Goal: Task Accomplishment & Management: Manage account settings

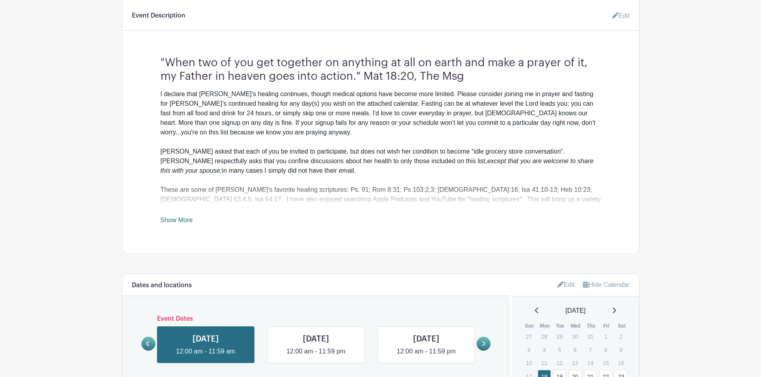
scroll to position [240, 0]
click at [175, 218] on link "Show More" at bounding box center [177, 221] width 32 height 10
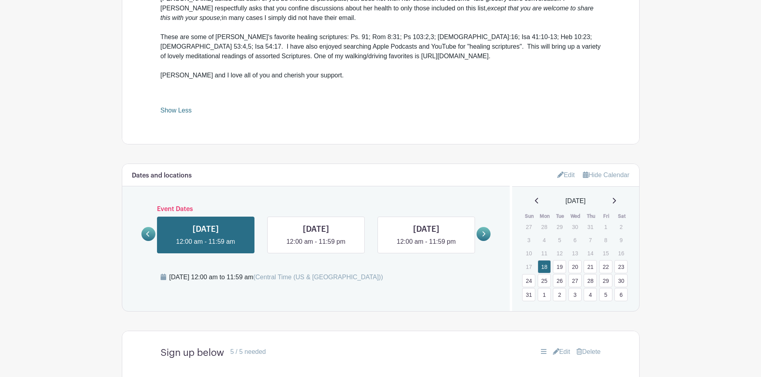
scroll to position [399, 0]
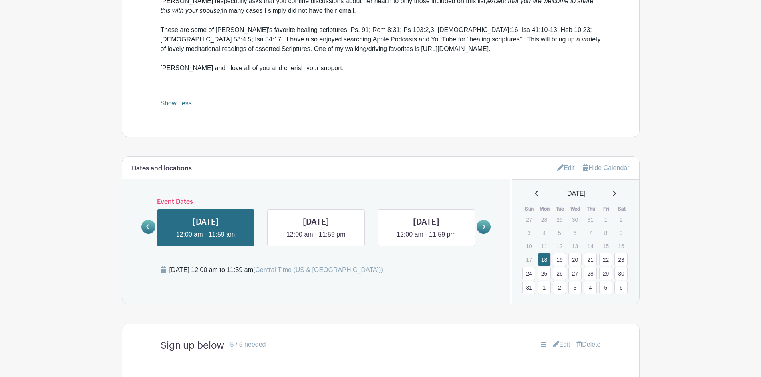
click at [616, 193] on icon at bounding box center [614, 193] width 4 height 6
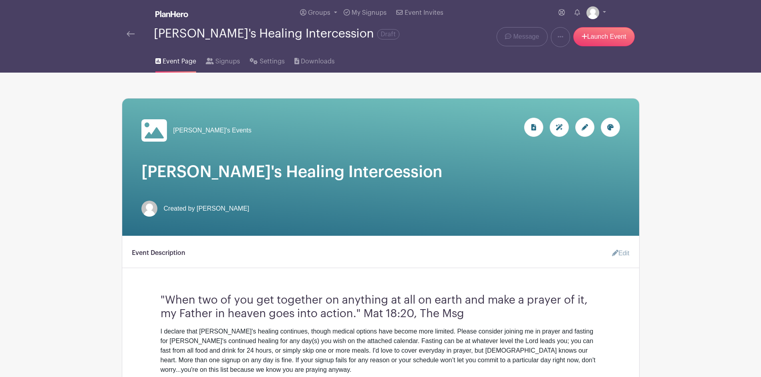
scroll to position [0, 0]
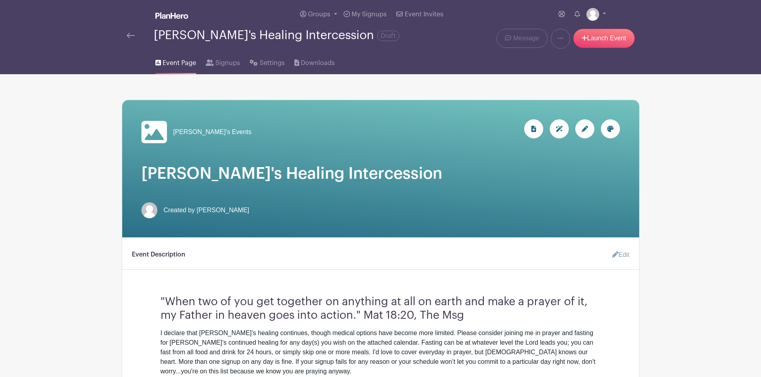
click at [130, 34] on img at bounding box center [131, 36] width 8 height 6
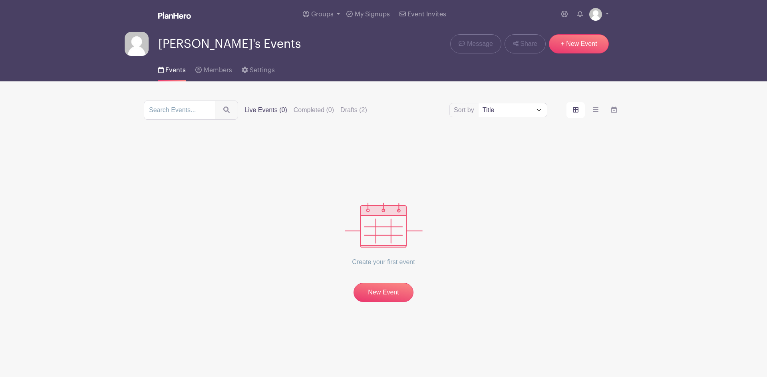
click at [171, 68] on span "Events" at bounding box center [175, 70] width 20 height 6
click at [172, 71] on span "Events" at bounding box center [175, 70] width 20 height 6
click at [356, 111] on label "Drafts (2)" at bounding box center [353, 110] width 27 height 10
click at [0, 0] on input "Drafts (2)" at bounding box center [0, 0] width 0 height 0
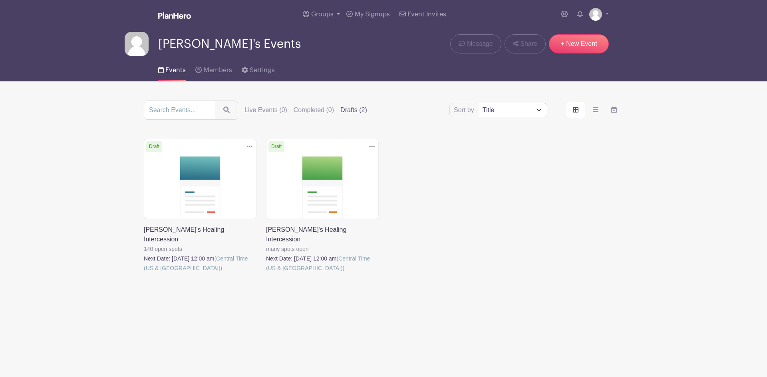
click at [266, 273] on link at bounding box center [266, 273] width 0 height 0
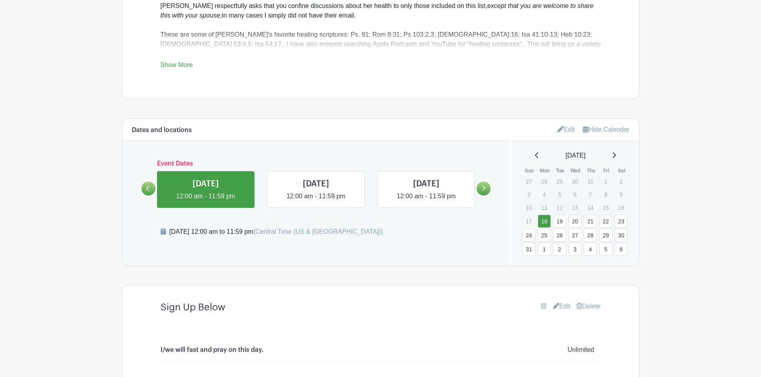
scroll to position [399, 0]
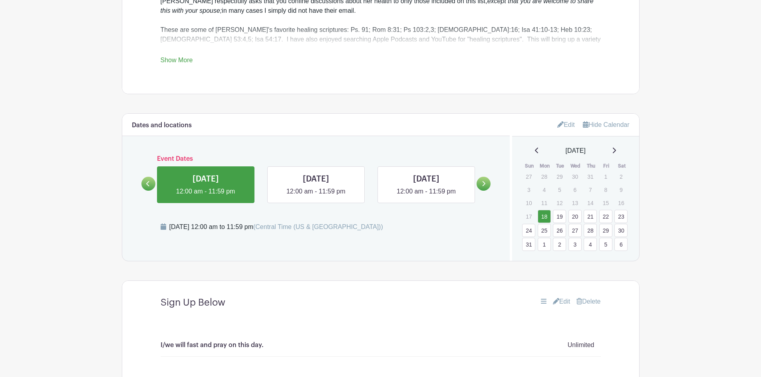
click at [618, 151] on div "[DATE]" at bounding box center [575, 151] width 108 height 10
click at [616, 149] on icon at bounding box center [614, 150] width 4 height 6
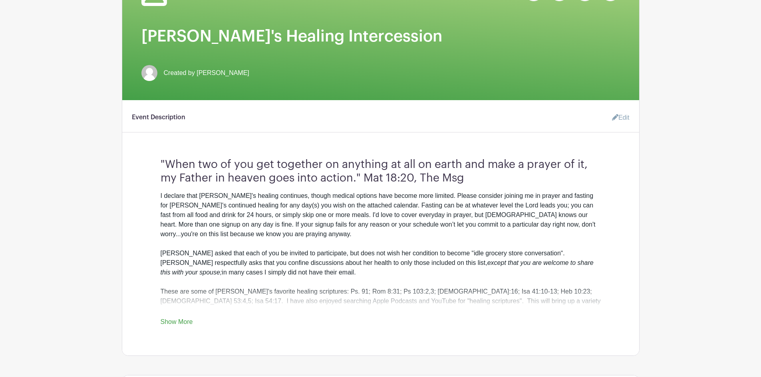
scroll to position [0, 0]
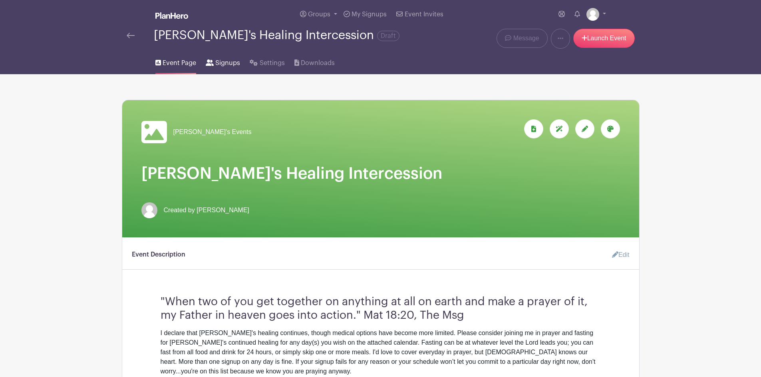
click at [227, 62] on span "Signups" at bounding box center [227, 63] width 25 height 10
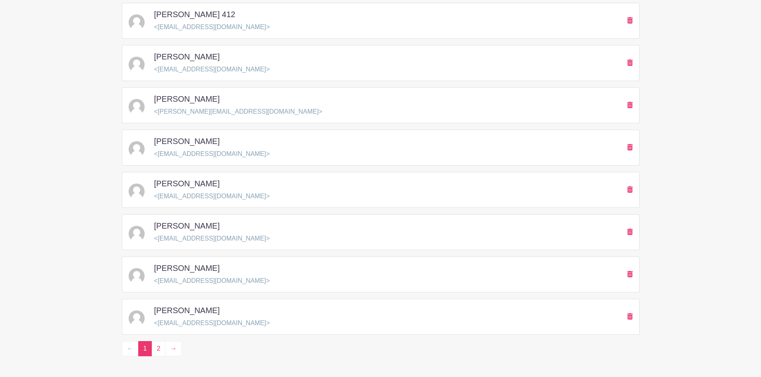
scroll to position [1096, 0]
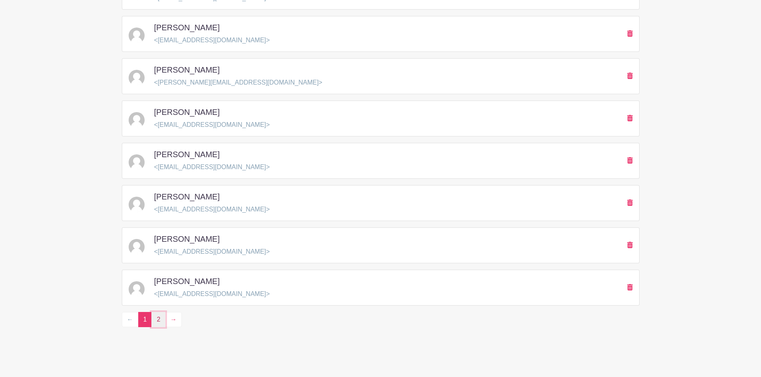
click at [161, 322] on link "2" at bounding box center [158, 319] width 14 height 15
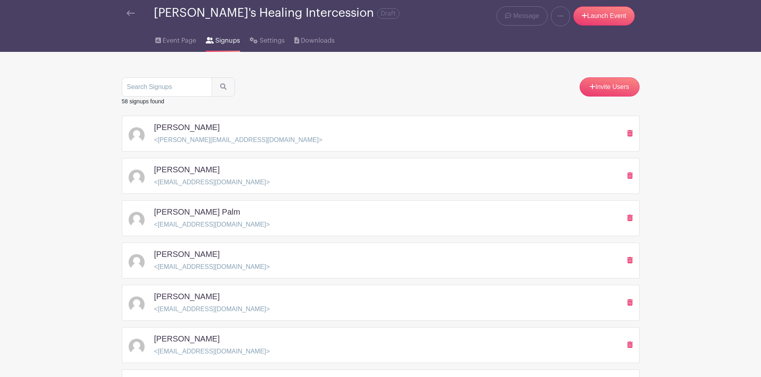
scroll to position [40, 0]
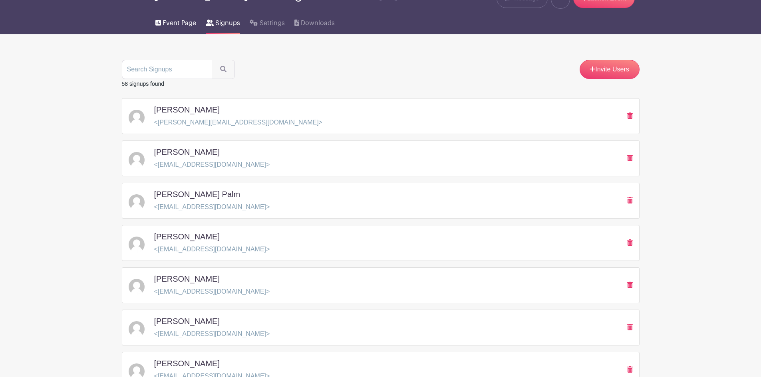
click at [176, 24] on span "Event Page" at bounding box center [180, 23] width 34 height 10
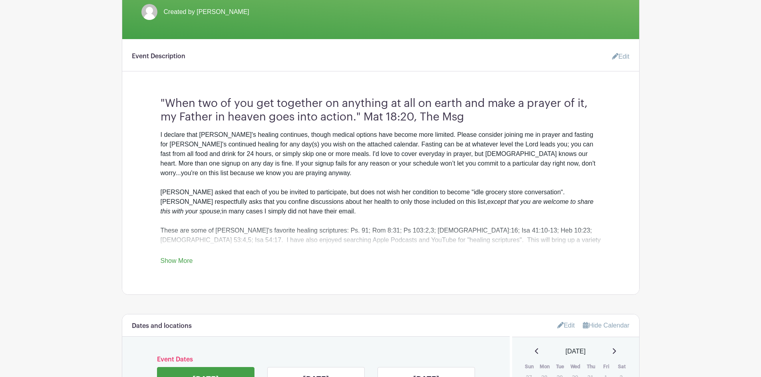
scroll to position [200, 0]
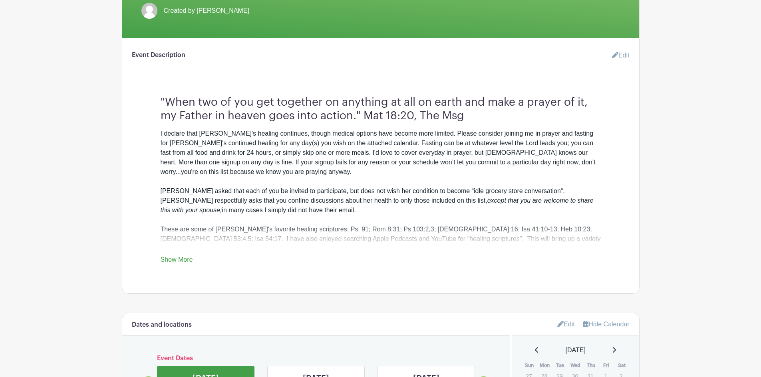
click at [178, 259] on link "Show More" at bounding box center [177, 261] width 32 height 10
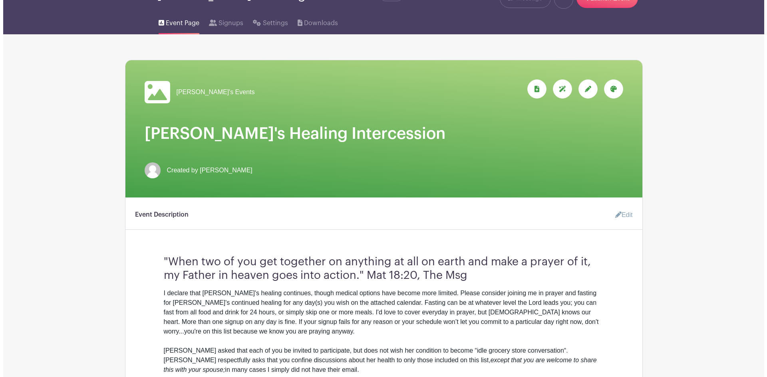
scroll to position [0, 0]
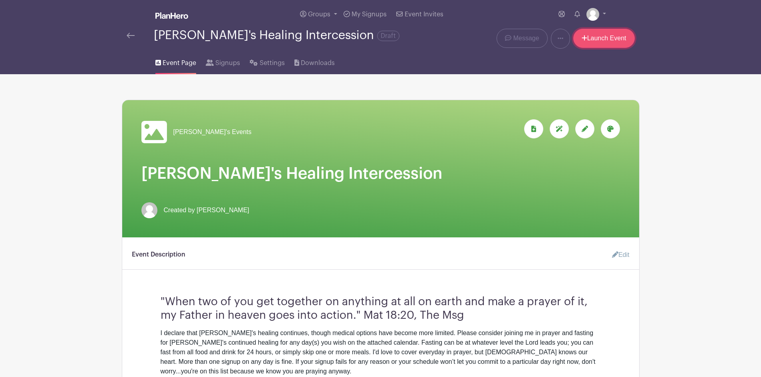
click at [592, 37] on link "Launch Event" at bounding box center [603, 38] width 61 height 19
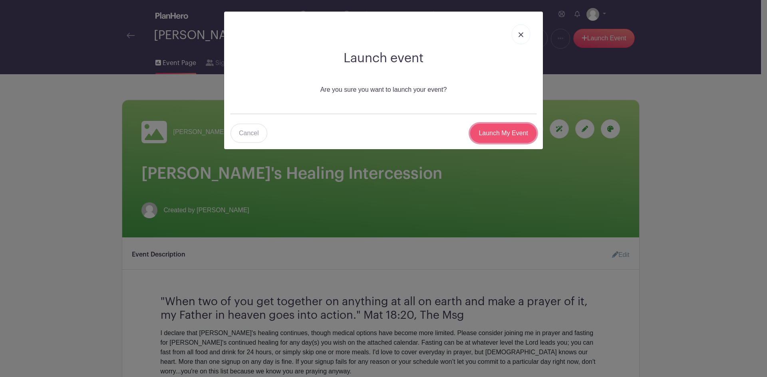
click at [498, 131] on input "Launch My Event" at bounding box center [503, 133] width 66 height 19
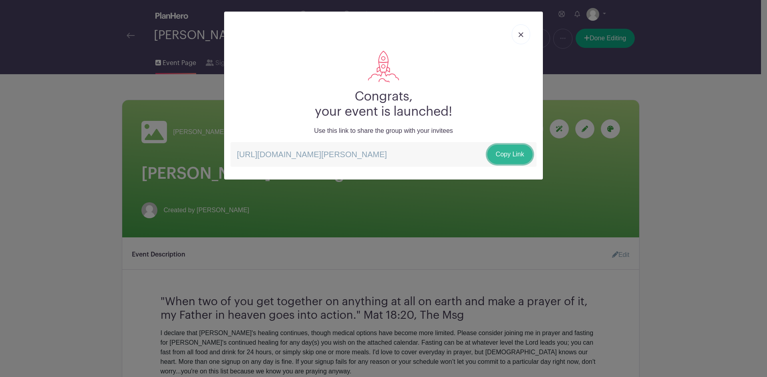
click at [513, 151] on link "Copy Link" at bounding box center [509, 154] width 45 height 19
